Goal: Task Accomplishment & Management: Use online tool/utility

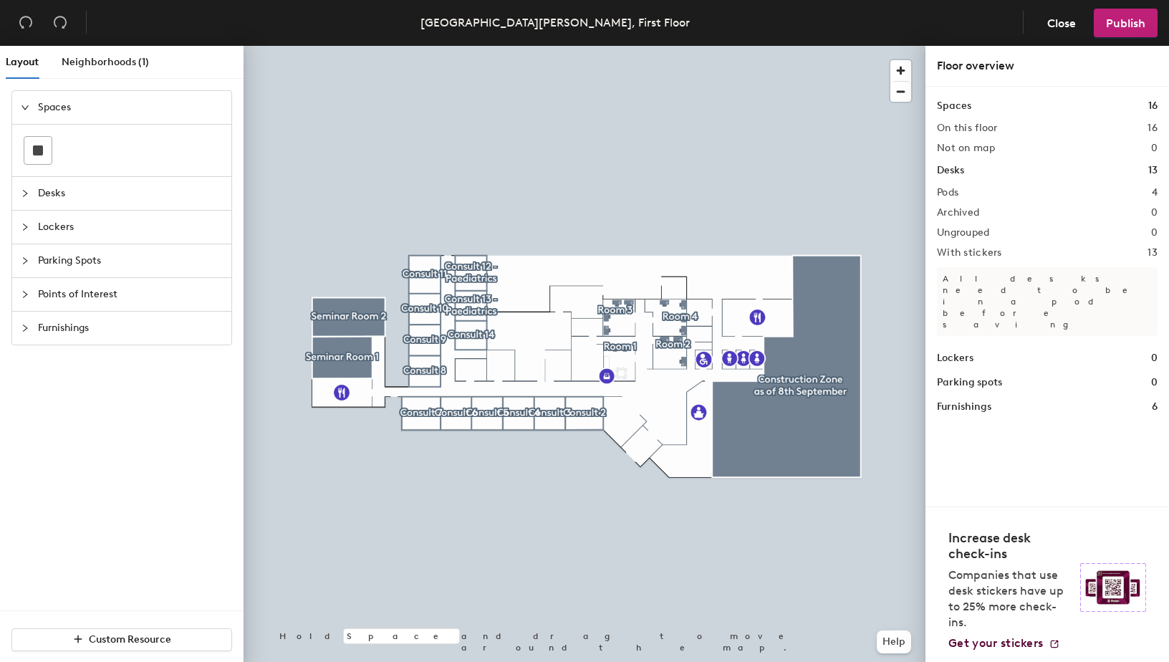
click at [97, 198] on span "Desks" at bounding box center [130, 193] width 185 height 33
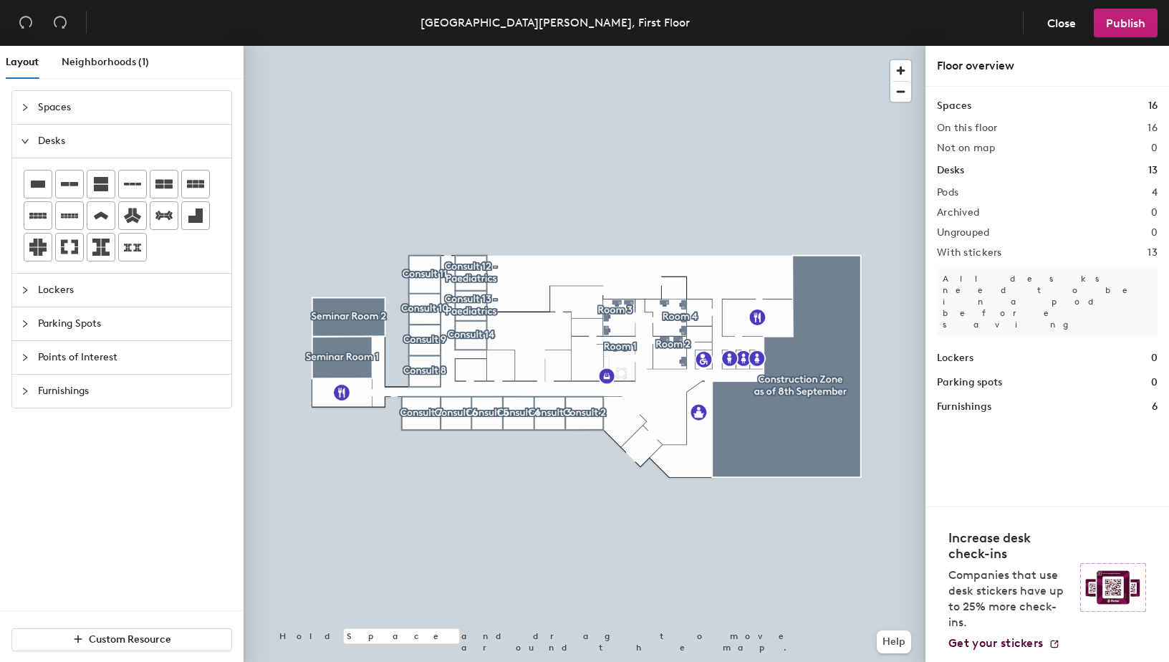
click at [97, 296] on span "Lockers" at bounding box center [130, 290] width 185 height 33
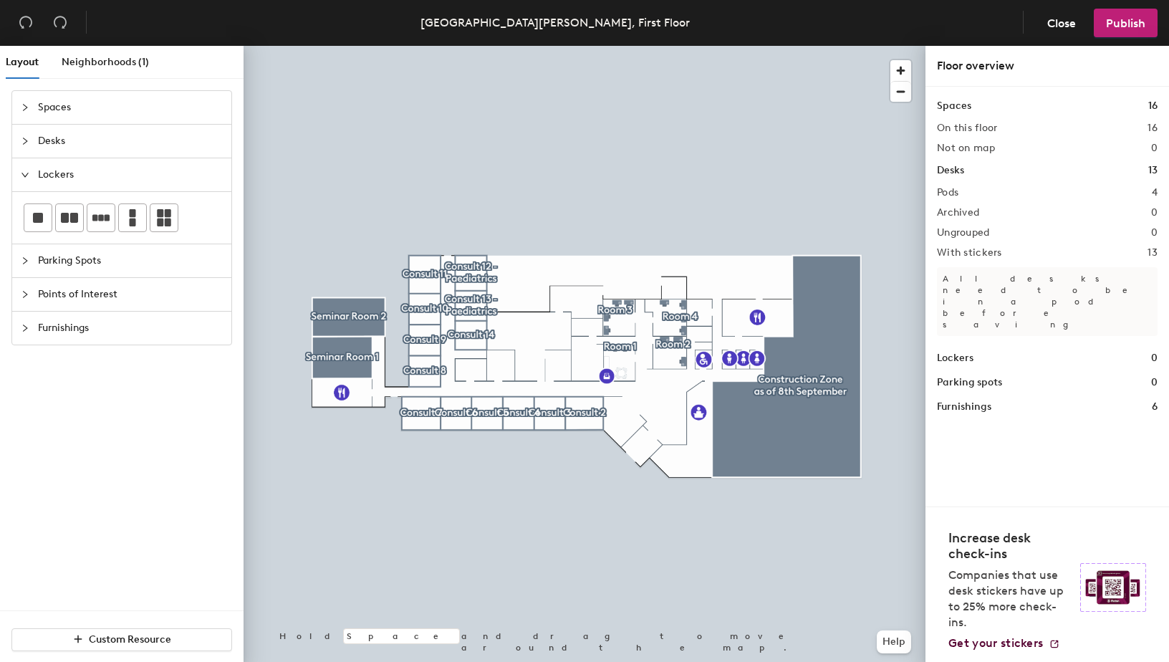
click at [97, 296] on span "Points of Interest" at bounding box center [130, 294] width 185 height 33
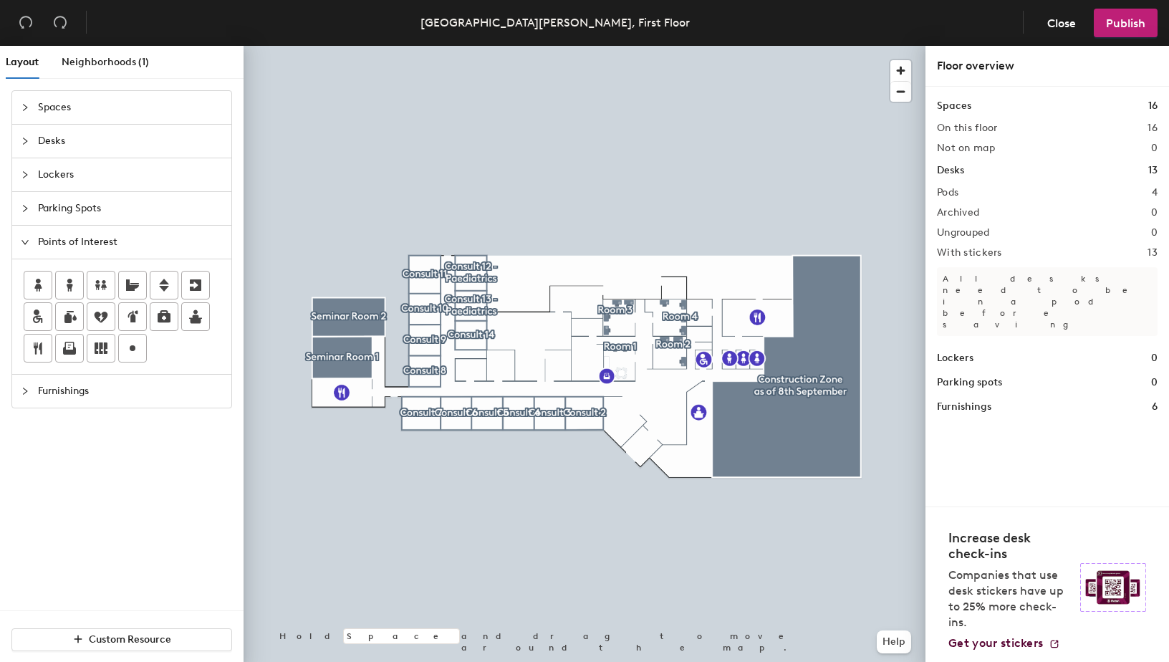
click at [104, 396] on span "Furnishings" at bounding box center [130, 390] width 185 height 33
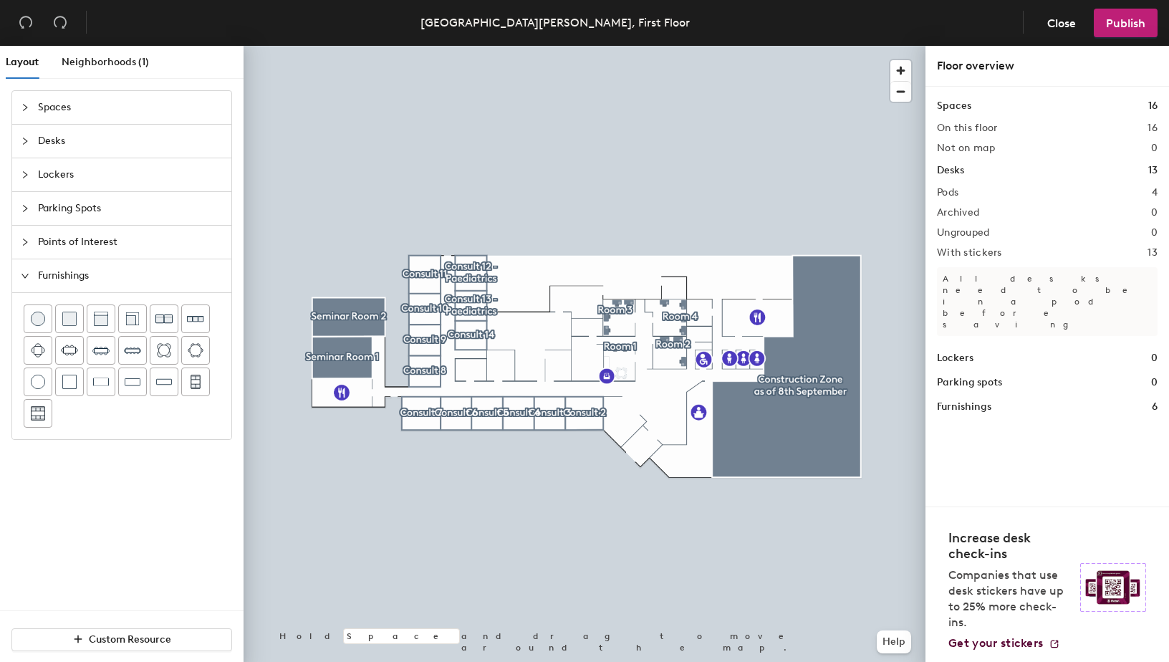
click at [77, 106] on span "Spaces" at bounding box center [130, 107] width 185 height 33
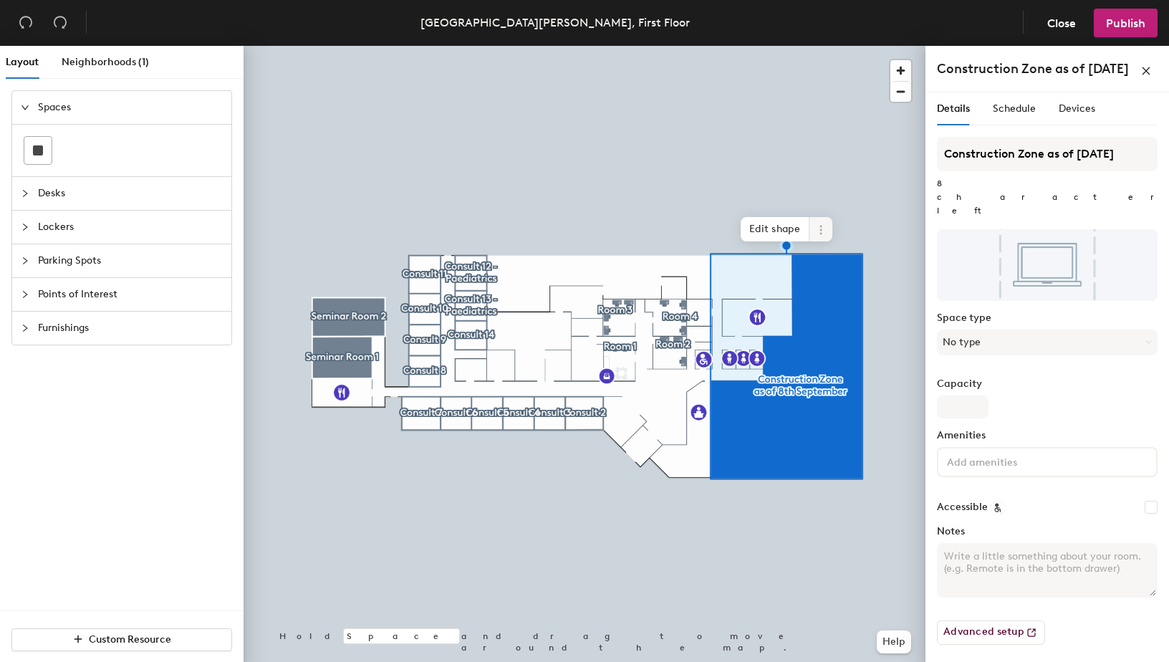
click at [821, 231] on icon at bounding box center [820, 229] width 2 height 2
click at [850, 310] on span "Delete" at bounding box center [871, 311] width 127 height 24
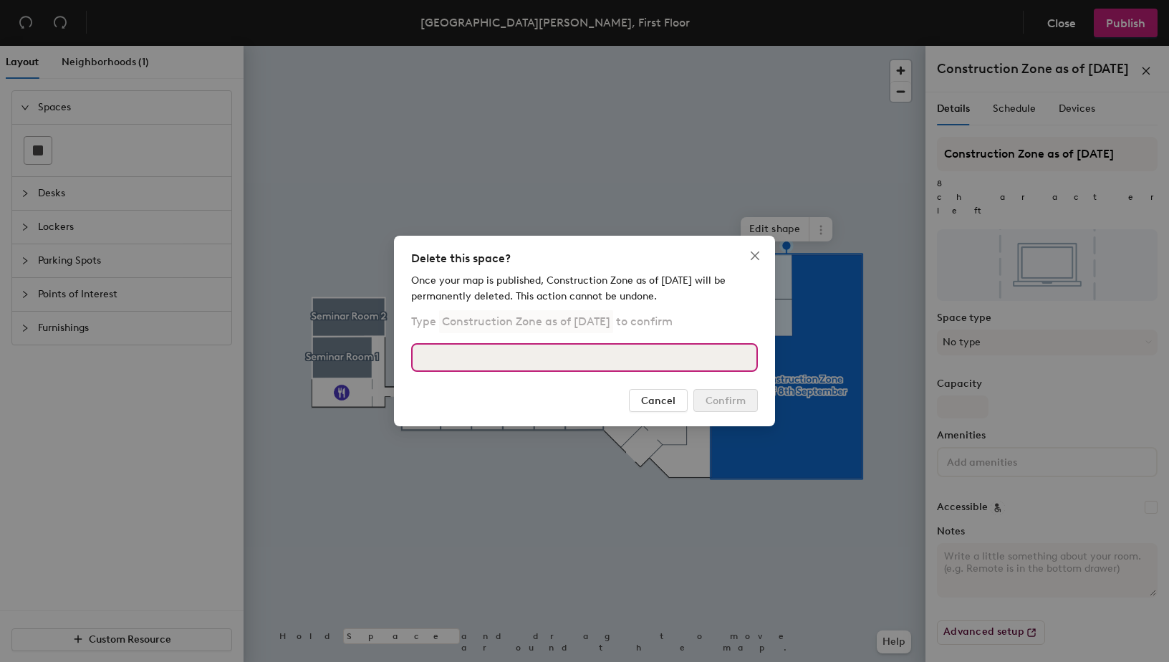
click at [579, 356] on input at bounding box center [584, 357] width 347 height 29
type input "Construction Zone"
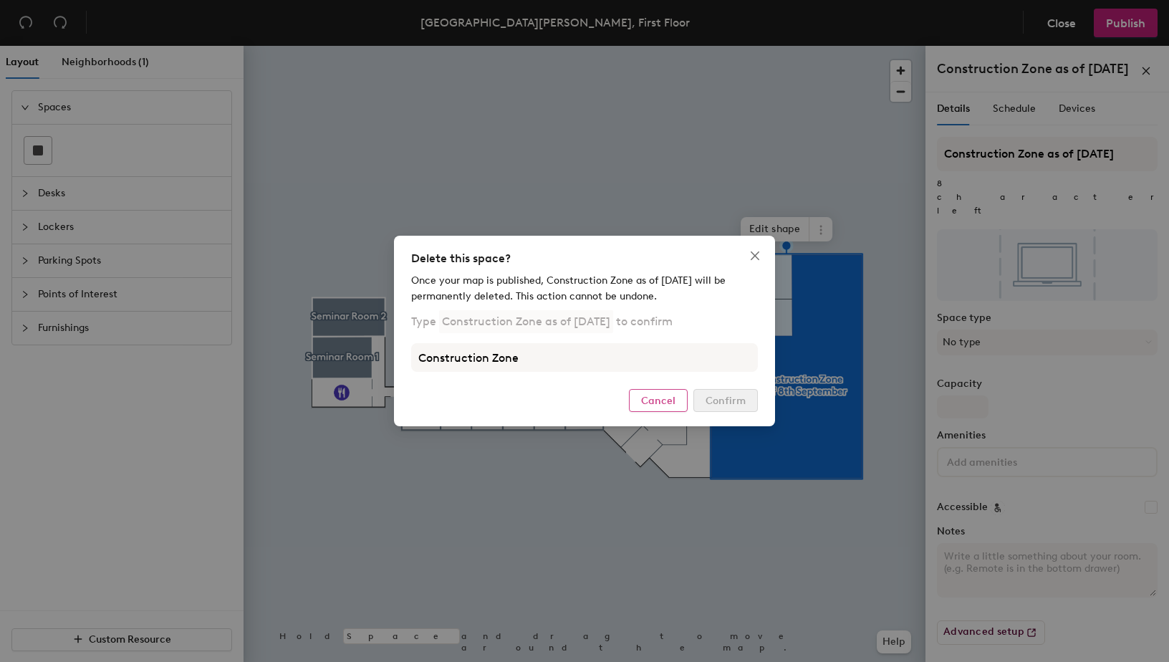
click at [672, 407] on button "Cancel" at bounding box center [658, 400] width 59 height 23
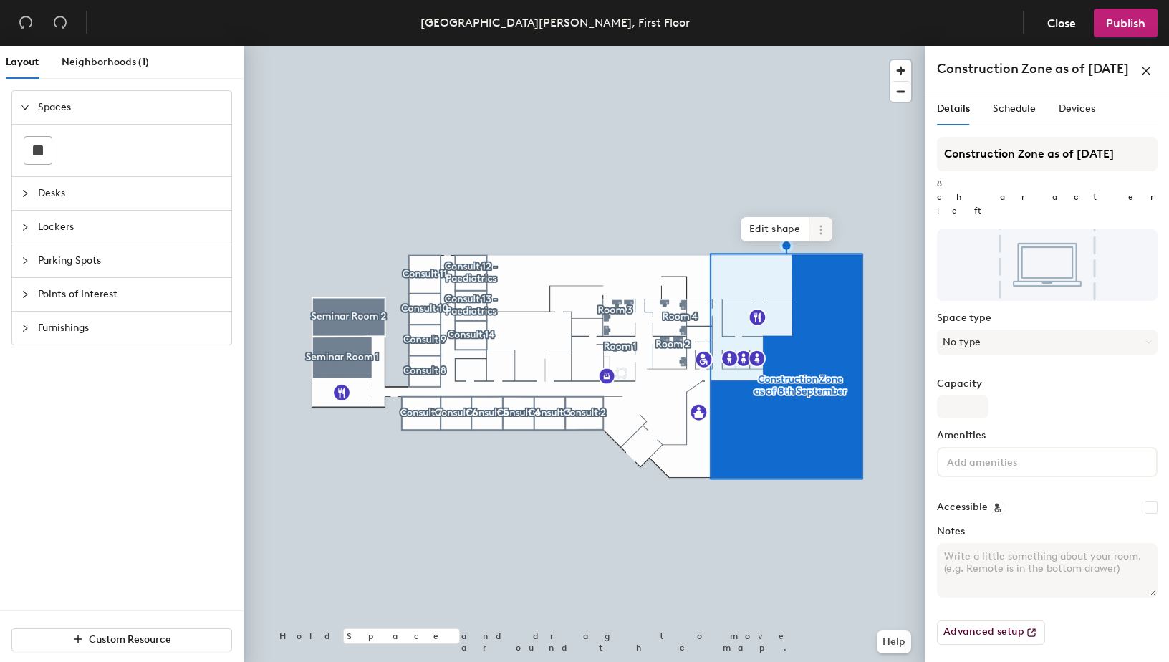
click at [823, 226] on icon at bounding box center [820, 229] width 11 height 11
click at [862, 262] on span "Remove from map" at bounding box center [871, 263] width 127 height 24
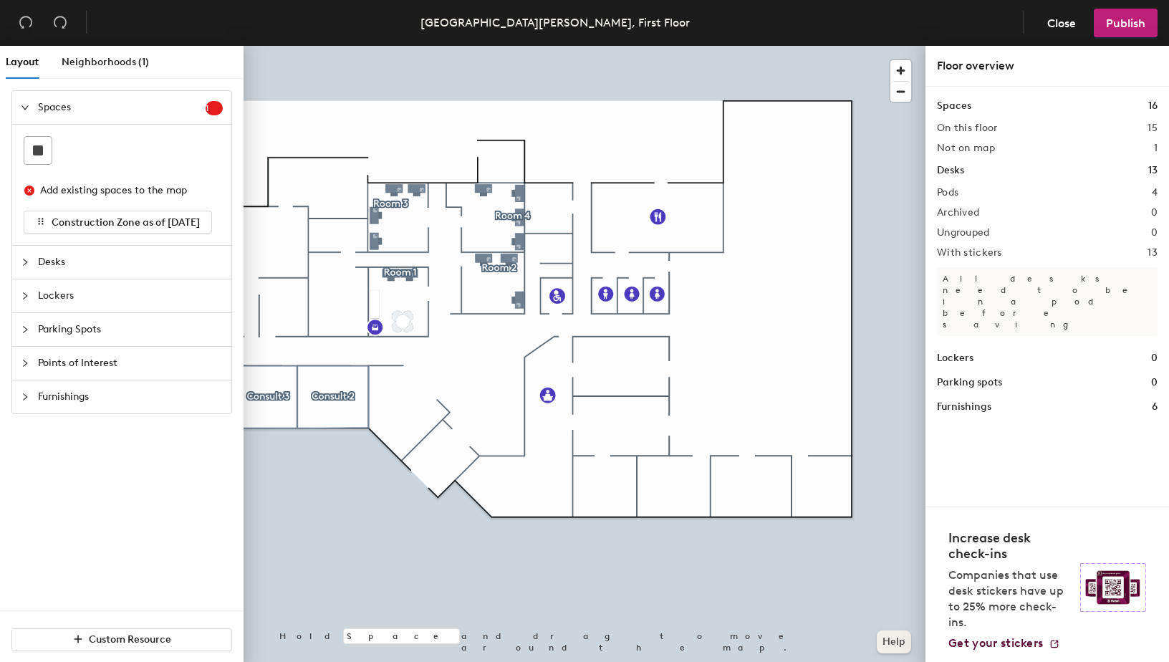
click at [881, 482] on button "Help" at bounding box center [893, 641] width 34 height 23
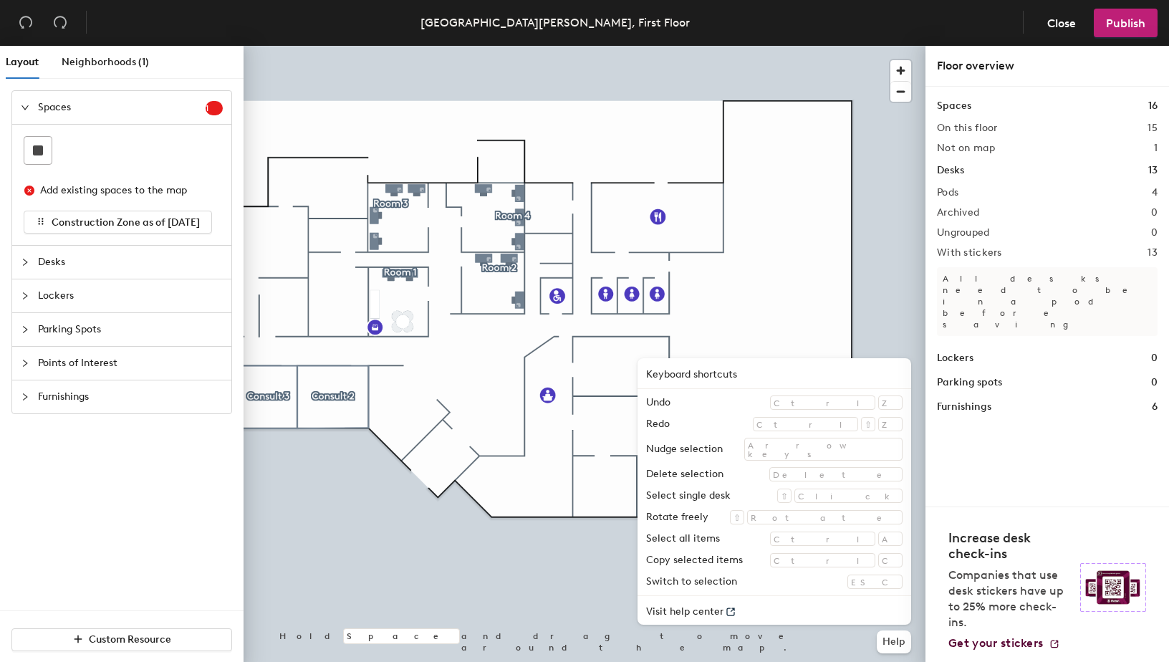
click at [654, 46] on div at bounding box center [584, 46] width 682 height 0
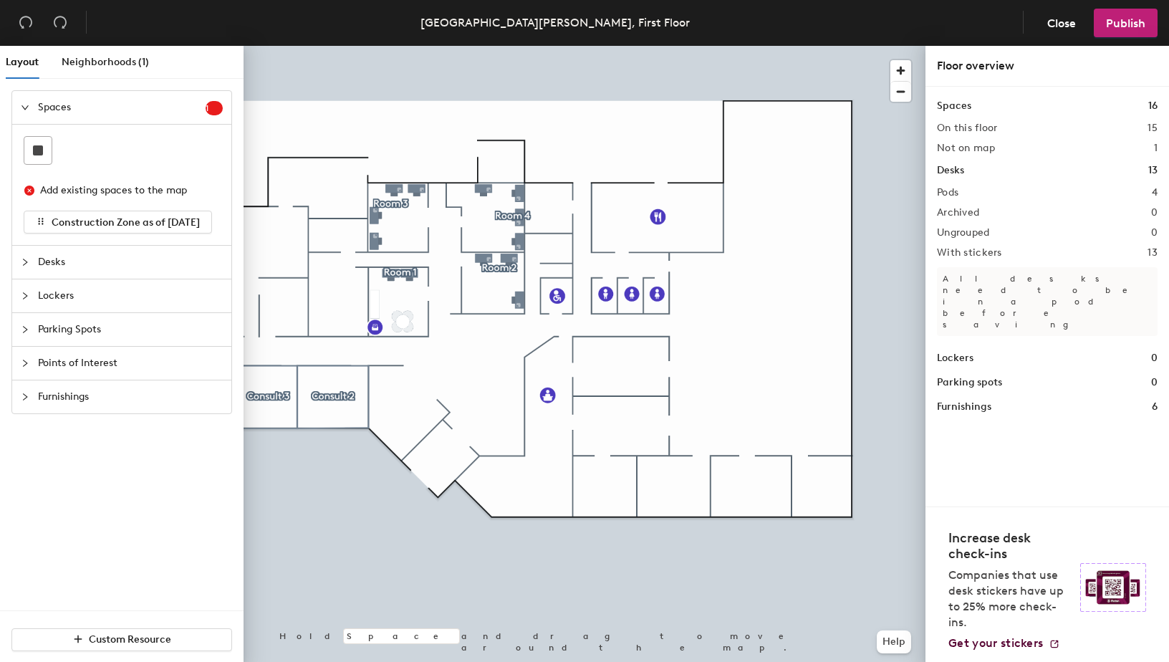
click at [130, 194] on div "Add existing spaces to the map" at bounding box center [125, 191] width 170 height 16
click at [128, 216] on span "Construction Zone as of [DATE]" at bounding box center [126, 222] width 148 height 12
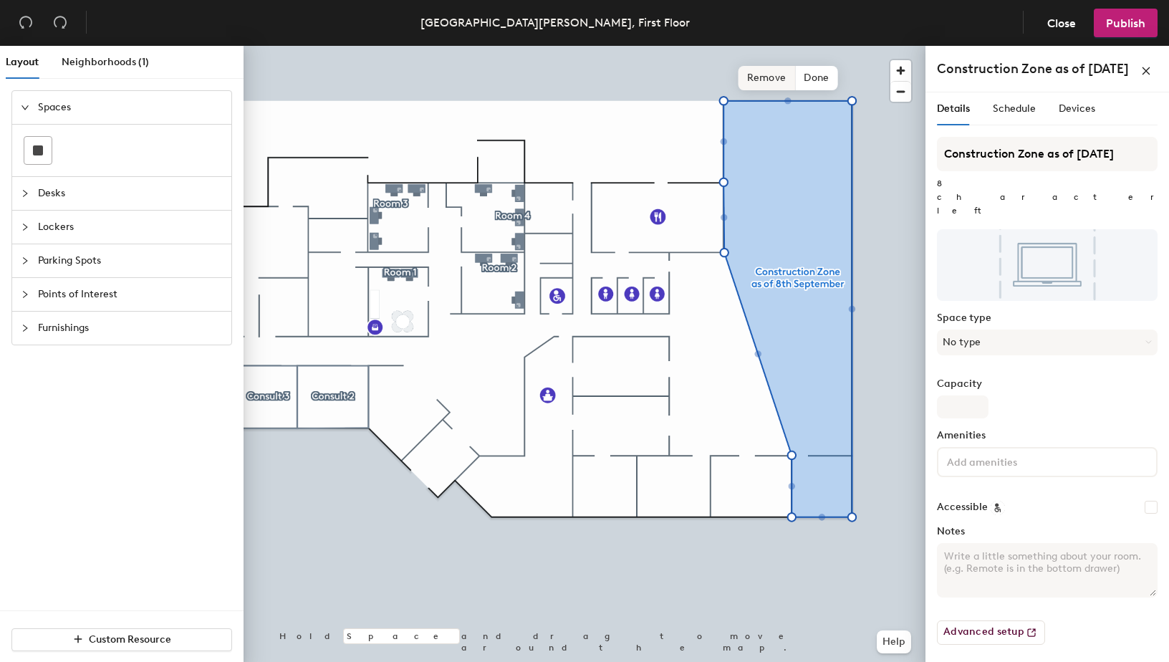
click at [768, 81] on span "Remove" at bounding box center [766, 78] width 57 height 24
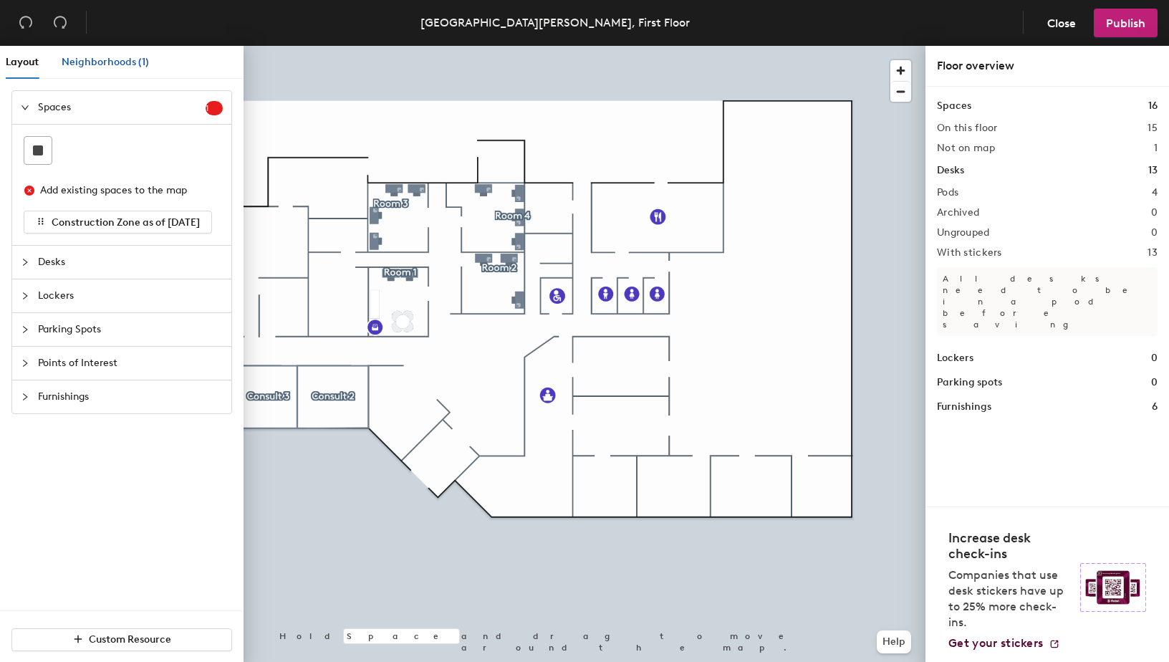
click at [118, 59] on span "Neighborhoods (1)" at bounding box center [105, 62] width 87 height 12
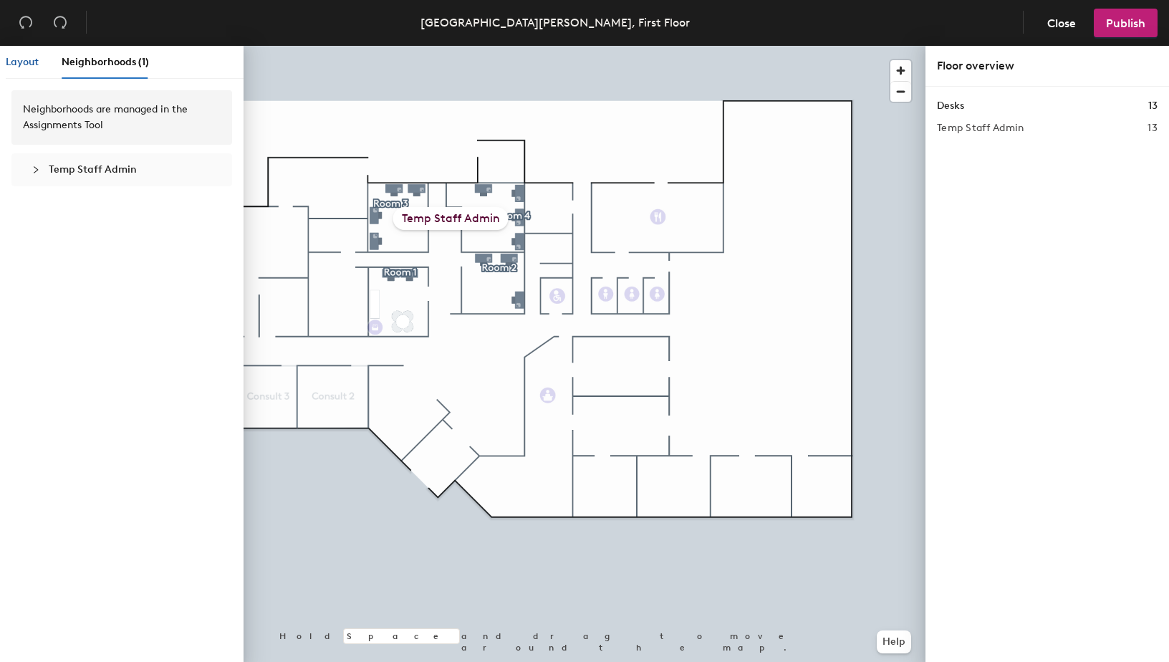
click at [17, 59] on span "Layout" at bounding box center [22, 62] width 33 height 12
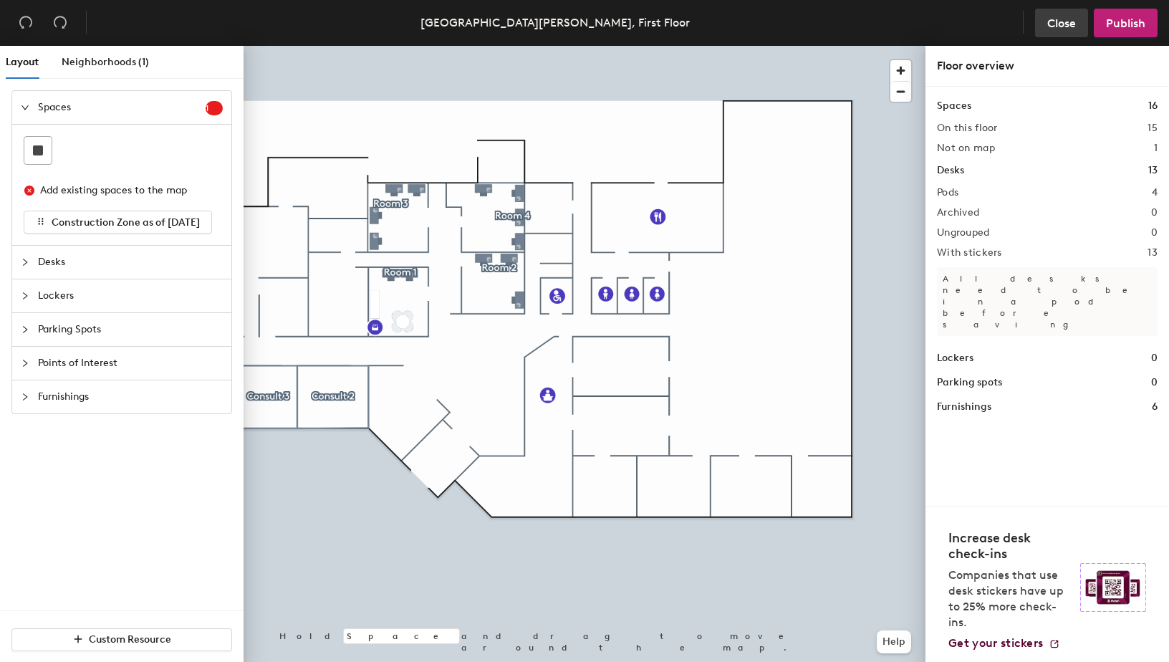
click at [881, 27] on span "Close" at bounding box center [1061, 23] width 29 height 14
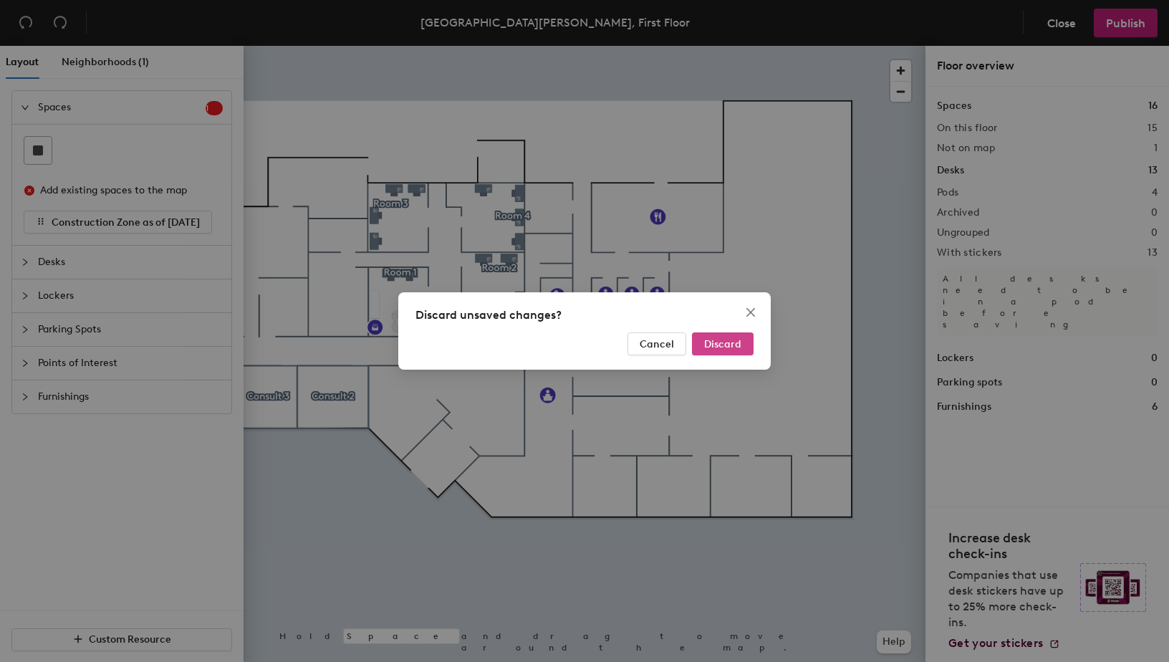
click at [733, 347] on span "Discard" at bounding box center [722, 344] width 37 height 12
